Goal: Task Accomplishment & Management: Manage account settings

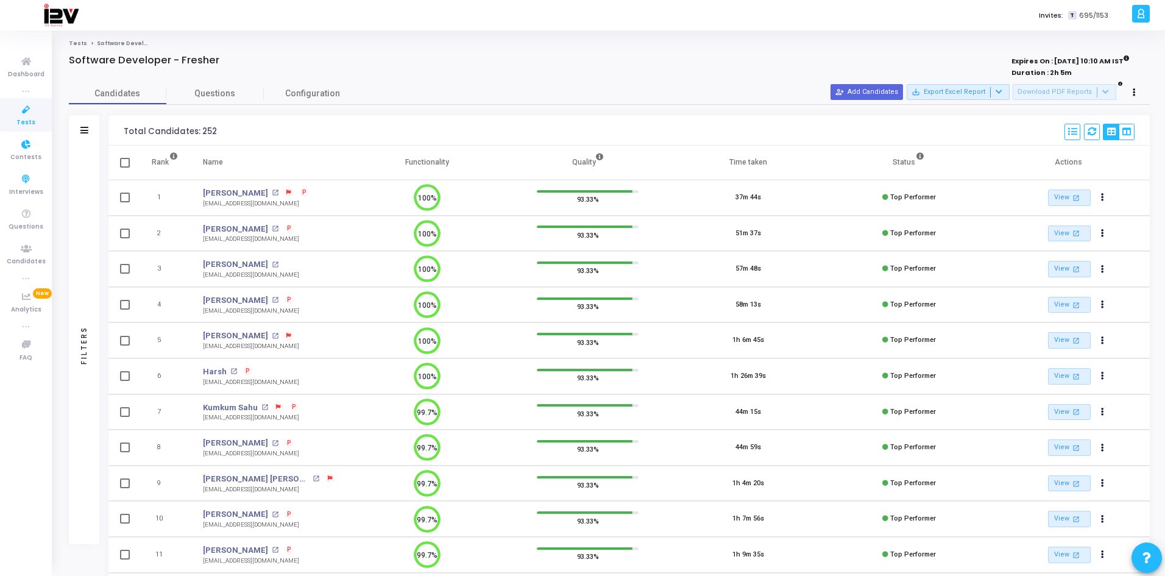
click at [27, 110] on icon at bounding box center [26, 109] width 26 height 15
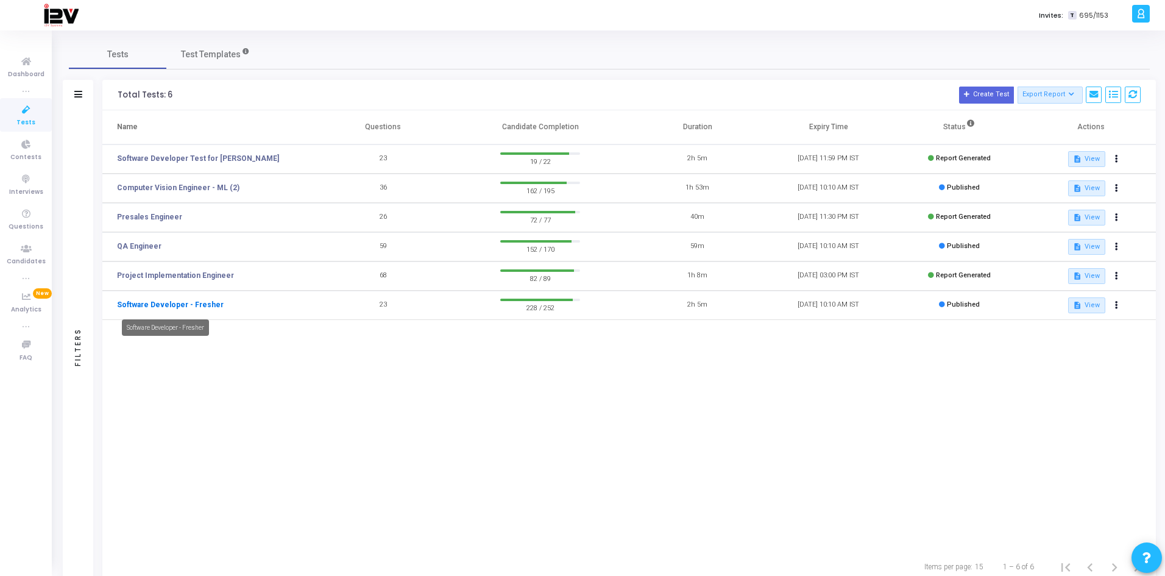
click at [202, 302] on link "Software Developer - Fresher" at bounding box center [170, 304] width 107 height 11
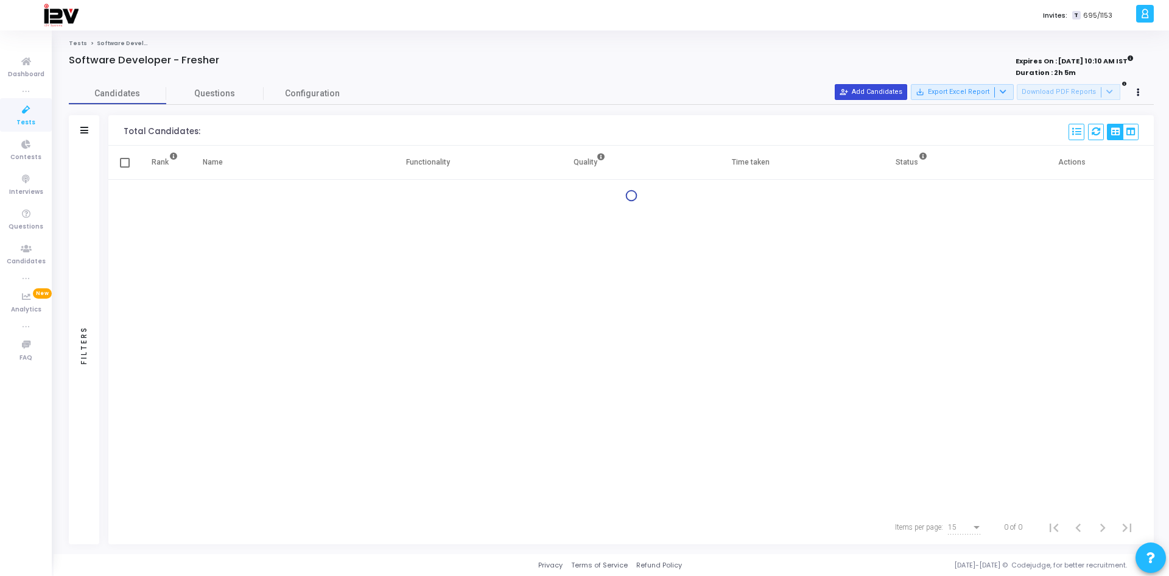
click at [886, 90] on button "person_add_alt Add Candidates" at bounding box center [871, 92] width 72 height 16
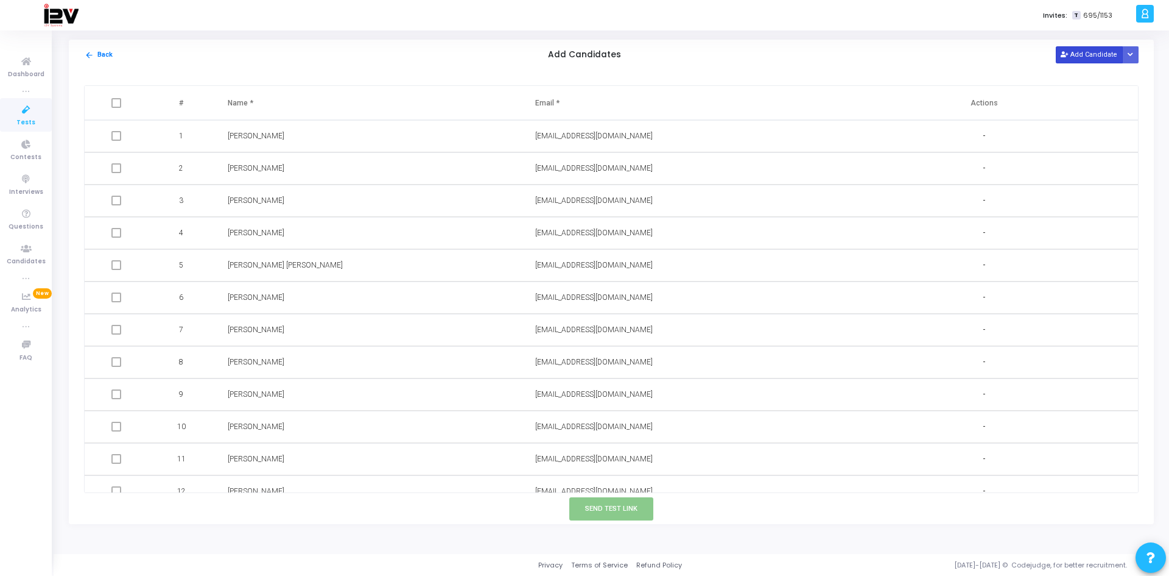
click at [1084, 56] on button "Add Candidate" at bounding box center [1089, 54] width 67 height 16
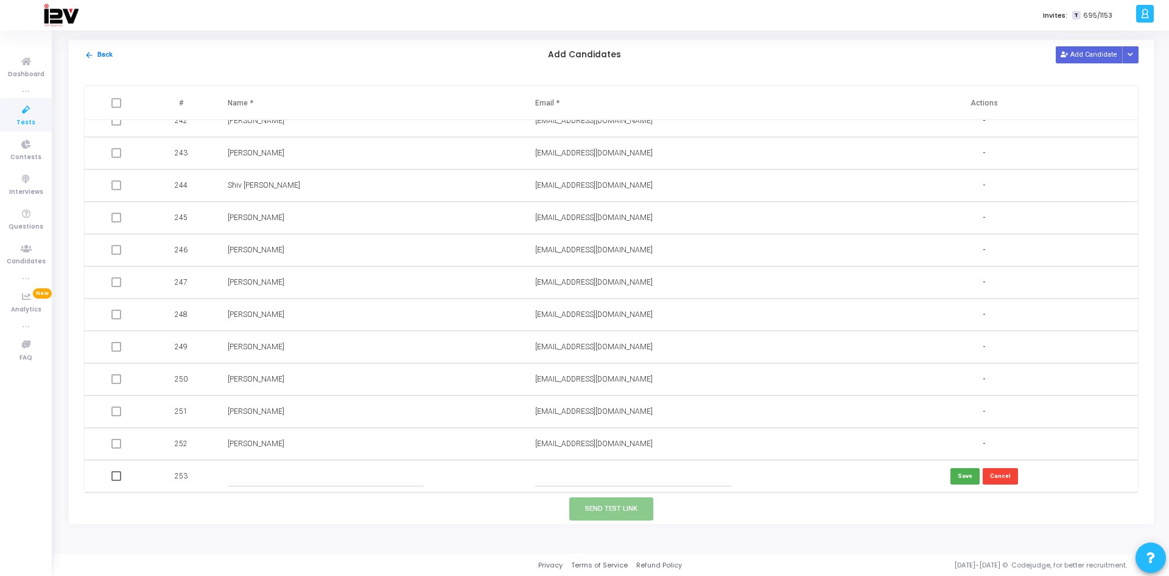
click at [635, 473] on input "text" at bounding box center [633, 476] width 197 height 20
paste input "sharmaswarnim24@gmail.c"
type input "[EMAIL_ADDRESS][DOMAIN_NAME]"
click at [314, 468] on input "text" at bounding box center [326, 476] width 197 height 20
type input "[PERSON_NAME]"
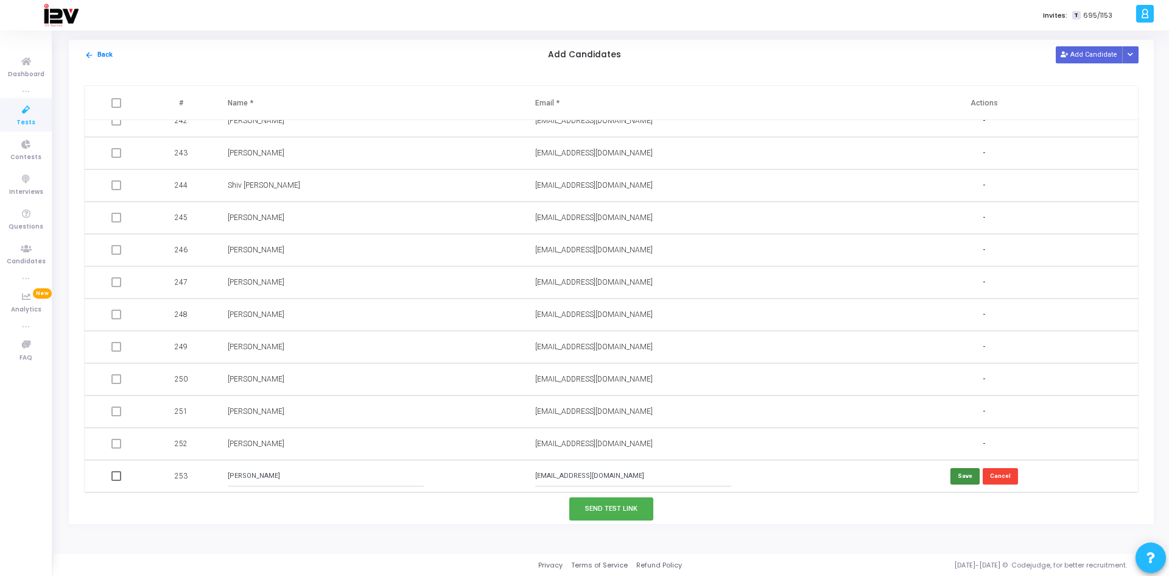
click at [959, 479] on button "Save" at bounding box center [965, 476] width 29 height 16
click at [619, 509] on button "Send Test Link" at bounding box center [612, 508] width 84 height 23
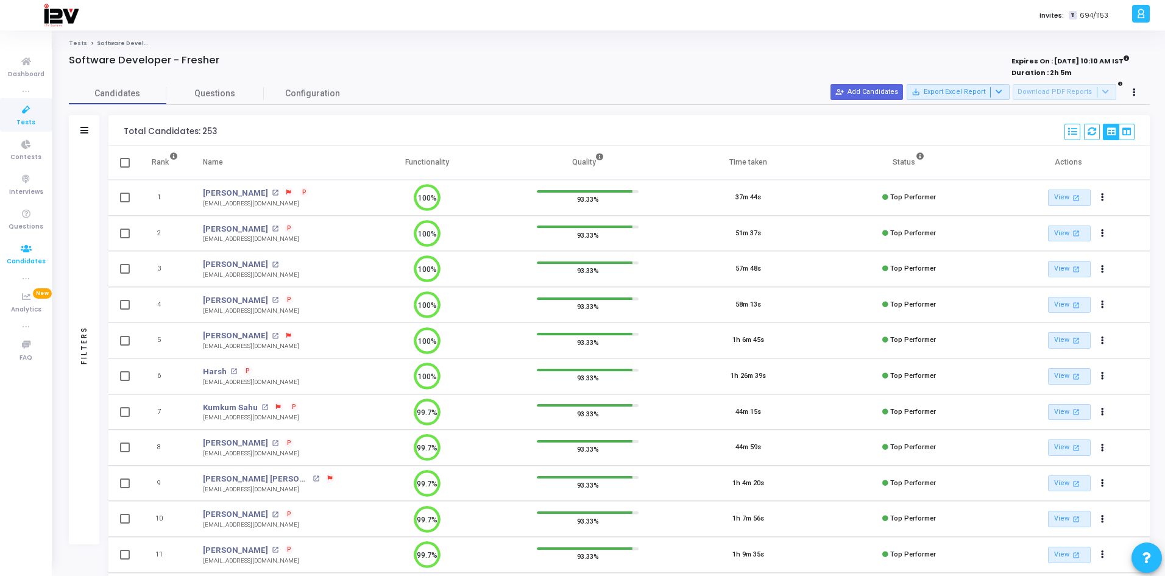
click at [30, 259] on span "Candidates" at bounding box center [26, 261] width 39 height 10
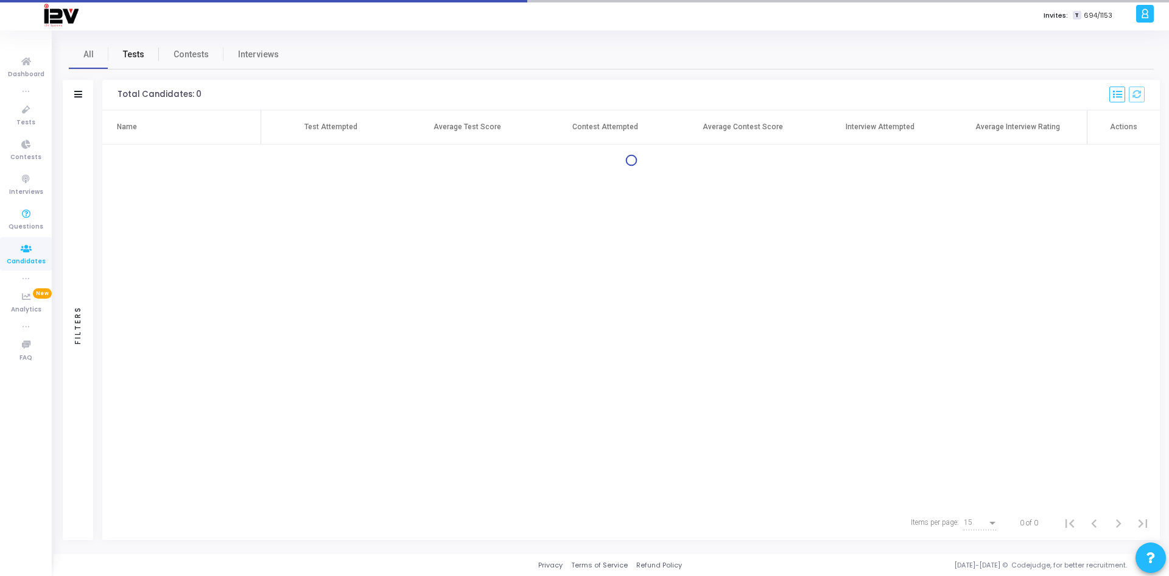
click at [125, 59] on span "Tests" at bounding box center [133, 54] width 21 height 13
